Goal: Information Seeking & Learning: Learn about a topic

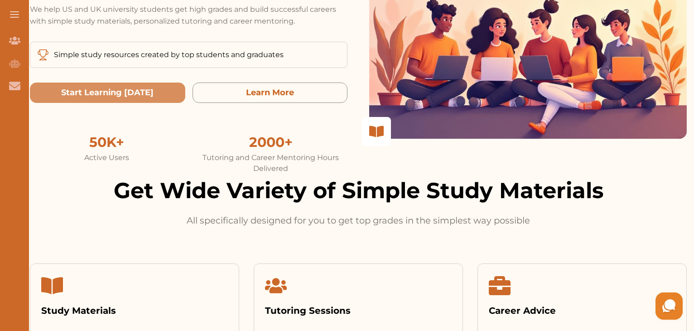
scroll to position [193, 0]
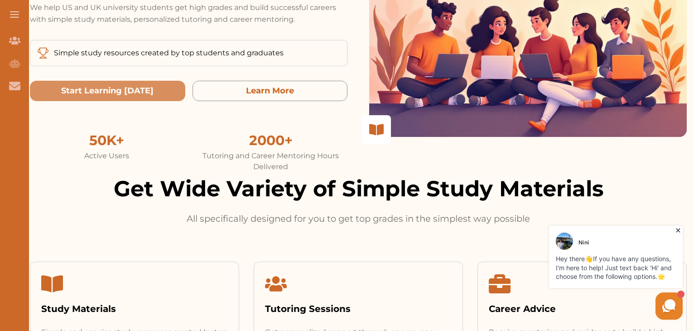
click at [13, 12] on button at bounding box center [14, 14] width 29 height 29
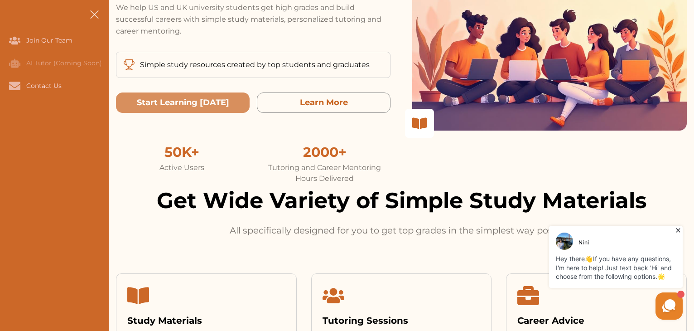
click at [92, 12] on span at bounding box center [94, 14] width 9 height 9
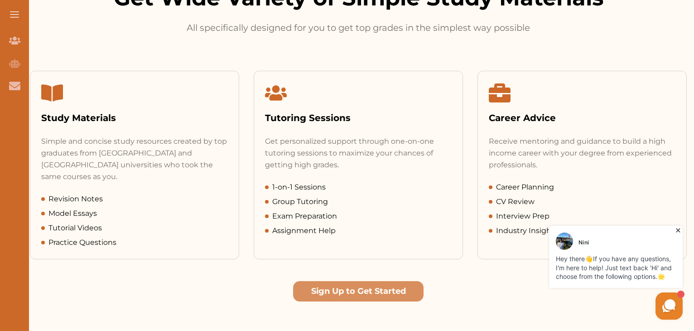
scroll to position [387, 0]
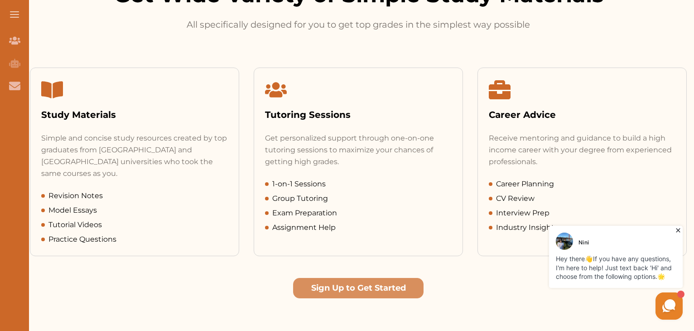
click at [59, 95] on icon at bounding box center [52, 90] width 22 height 17
click at [63, 116] on div "Study Materials" at bounding box center [134, 115] width 187 height 14
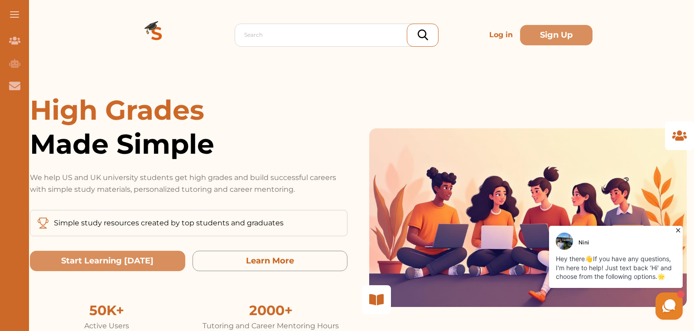
scroll to position [0, 0]
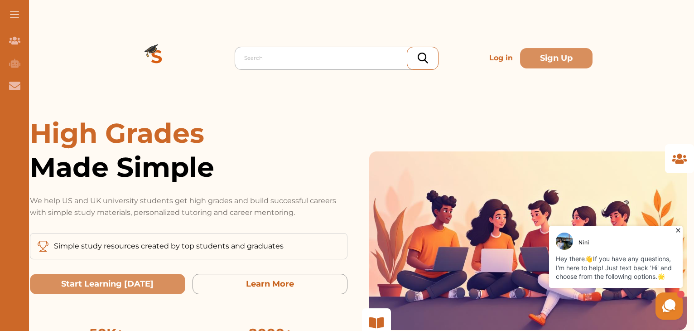
click at [272, 59] on div at bounding box center [338, 58] width 189 height 13
click at [257, 169] on span "Made Simple" at bounding box center [188, 167] width 317 height 34
click at [16, 10] on button at bounding box center [14, 14] width 29 height 29
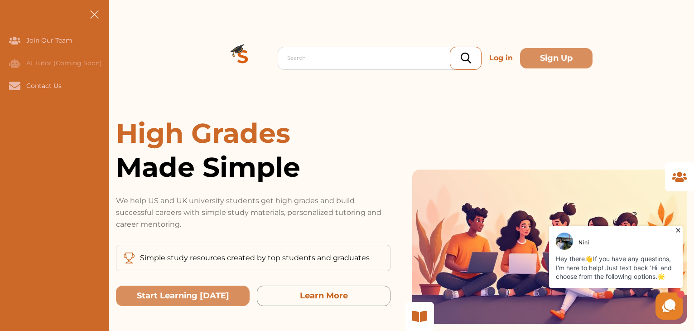
click at [94, 8] on button at bounding box center [94, 14] width 29 height 29
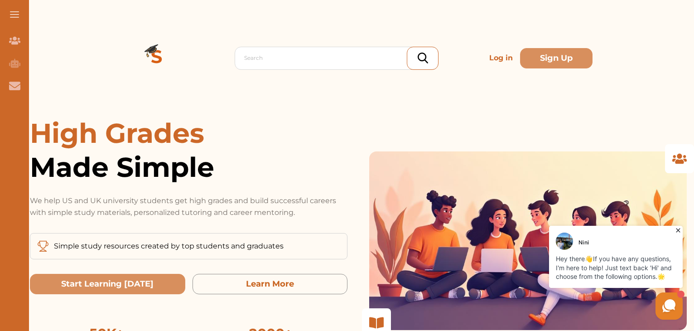
click at [497, 60] on p "Log in" at bounding box center [500, 58] width 31 height 18
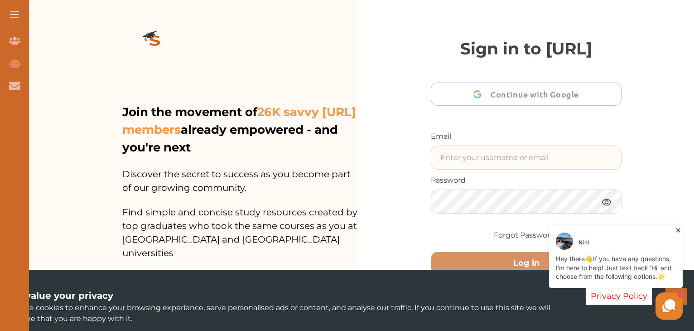
type input "[EMAIL_ADDRESS][DOMAIN_NAME]"
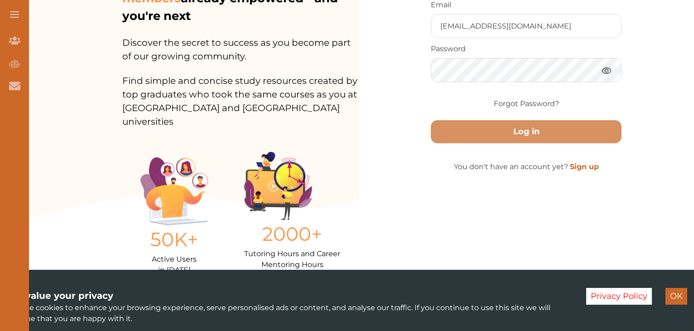
scroll to position [132, 0]
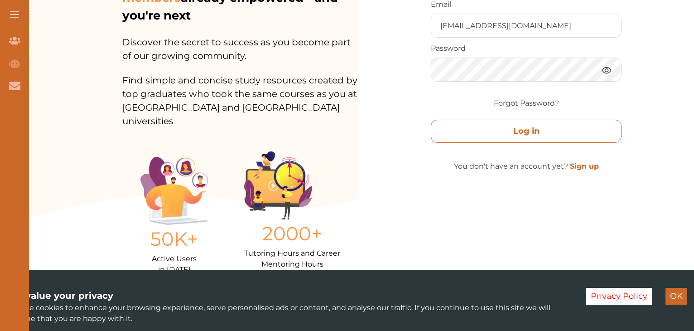
click at [518, 143] on button "Log in" at bounding box center [526, 131] width 191 height 23
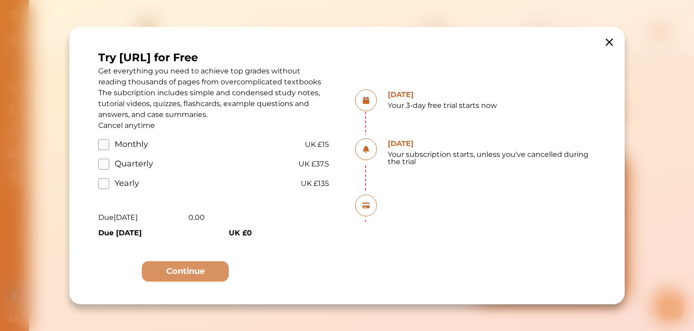
click at [609, 41] on icon at bounding box center [608, 41] width 7 height 7
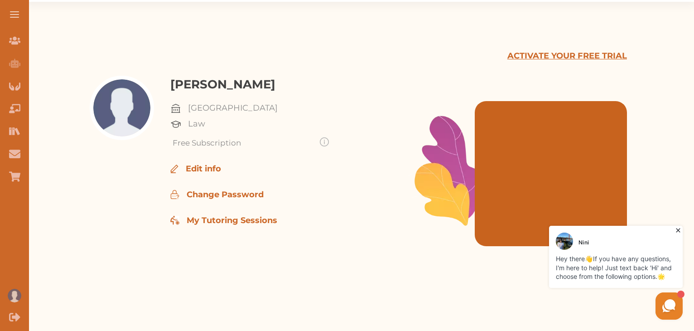
scroll to position [56, 0]
click at [11, 136] on icon "Study Materials" at bounding box center [14, 130] width 11 height 11
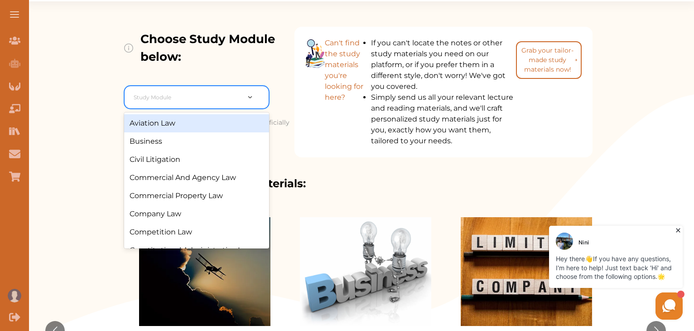
click at [245, 101] on div at bounding box center [256, 97] width 24 height 10
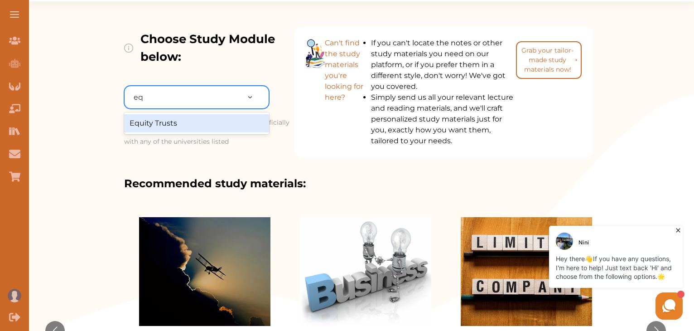
type input "equ"
click at [212, 132] on div "Equity Trusts" at bounding box center [196, 123] width 145 height 18
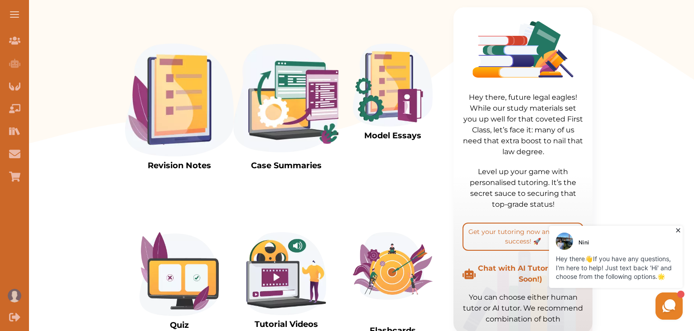
scroll to position [240, 0]
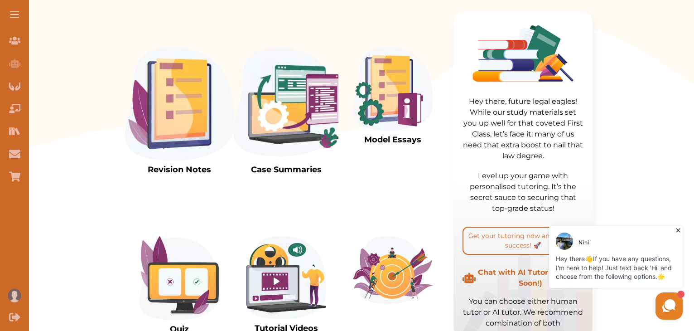
click at [264, 118] on img at bounding box center [286, 104] width 109 height 113
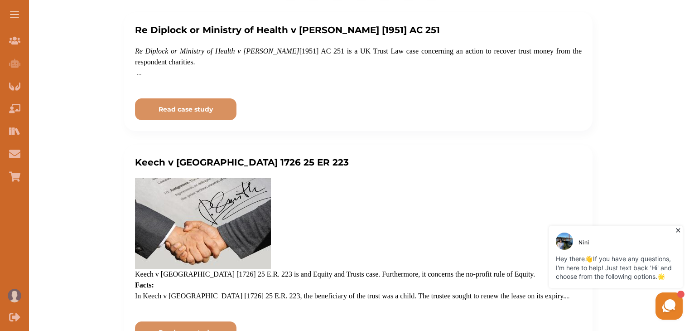
click at [678, 232] on icon at bounding box center [677, 230] width 9 height 9
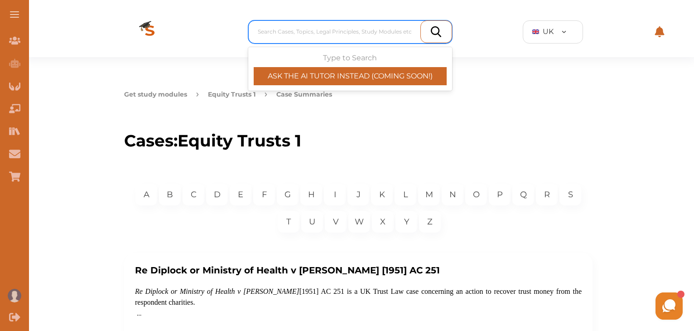
click at [309, 30] on div at bounding box center [352, 31] width 189 height 13
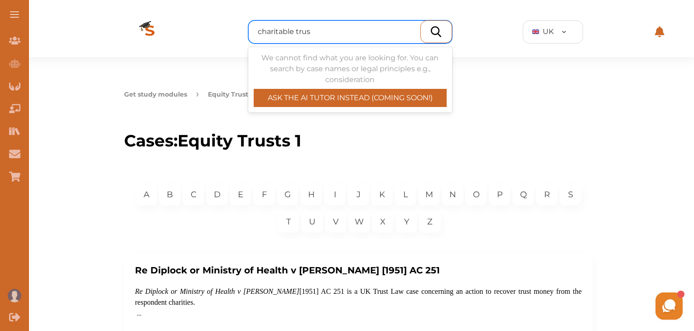
type input "charitable trust"
